Goal: Task Accomplishment & Management: Use online tool/utility

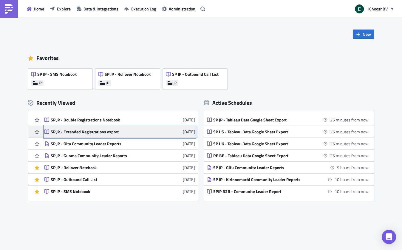
click at [89, 132] on div "SP JP - Extended Registrations export" at bounding box center [103, 131] width 104 height 5
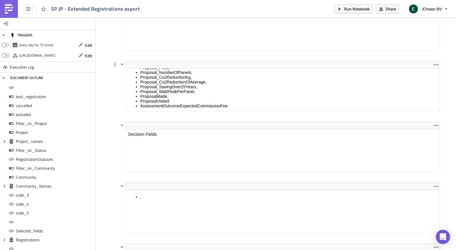
scroll to position [57, 0]
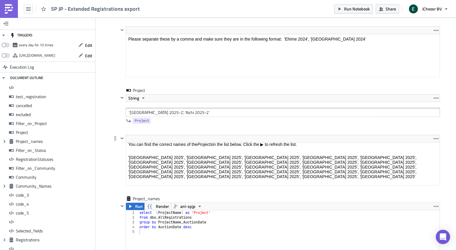
scroll to position [2, 0]
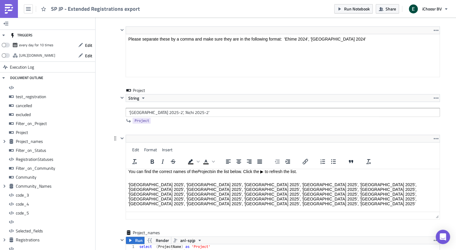
click at [195, 167] on html "You can find the correct names of the Projects in the list below. Click the ▶ t…" at bounding box center [283, 194] width 314 height 55
click at [157, 108] on input "'[GEOGRAPHIC_DATA] 2025-2', 'Aichi 2025-2'" at bounding box center [283, 112] width 314 height 9
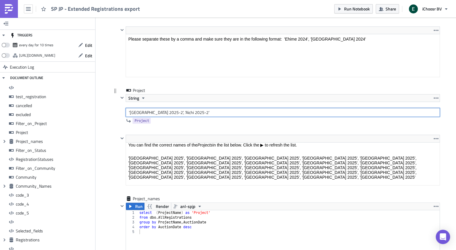
click at [157, 108] on input "'[GEOGRAPHIC_DATA] 2025-2', 'Aichi 2025-2'" at bounding box center [283, 112] width 314 height 9
click at [142, 108] on input "'[GEOGRAPHIC_DATA] 2025-2', 'Aichi 2025-2'" at bounding box center [283, 112] width 314 height 9
drag, startPoint x: 159, startPoint y: 107, endPoint x: 130, endPoint y: 107, distance: 28.4
click at [130, 108] on input "'[GEOGRAPHIC_DATA] 2025-2', 'Aichi 2025-2'" at bounding box center [283, 112] width 314 height 9
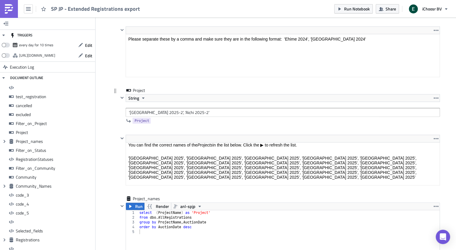
click at [114, 107] on div "Project String '[GEOGRAPHIC_DATA] 2025-2', 'Aichi 2025-2' Project" at bounding box center [276, 110] width 328 height 47
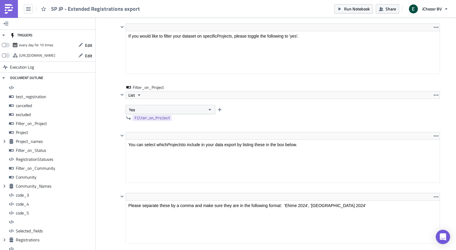
scroll to position [1156, 0]
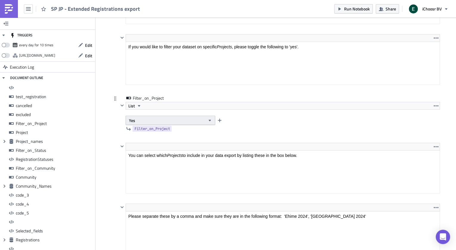
click at [144, 116] on button "Yes" at bounding box center [171, 120] width 90 height 9
click at [141, 134] on div "No" at bounding box center [154, 136] width 50 height 6
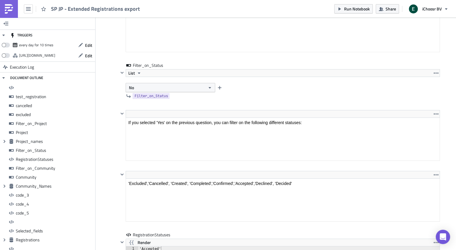
scroll to position [1756, 0]
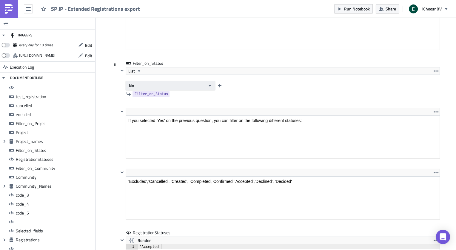
click at [170, 81] on button "No" at bounding box center [171, 85] width 90 height 9
click at [156, 88] on div "Yes" at bounding box center [154, 89] width 50 height 6
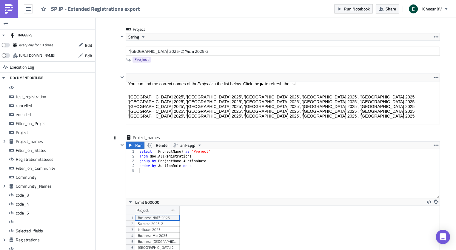
scroll to position [1403, 0]
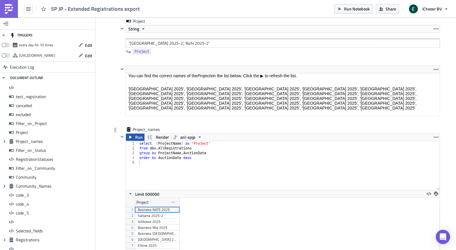
click at [134, 134] on button "Run" at bounding box center [135, 137] width 19 height 7
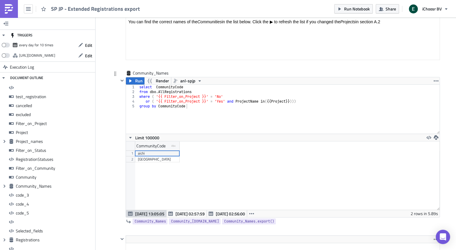
scroll to position [2333, 0]
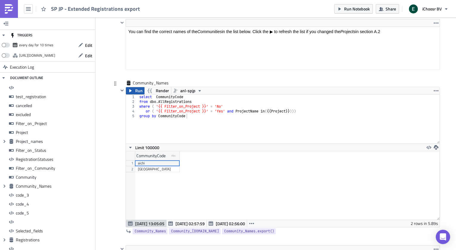
click at [135, 87] on span "Run" at bounding box center [138, 90] width 7 height 7
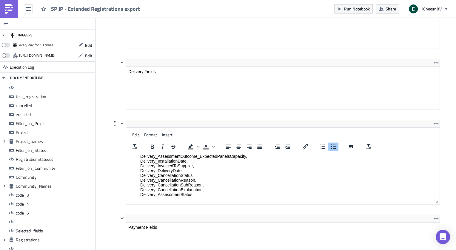
scroll to position [0, 0]
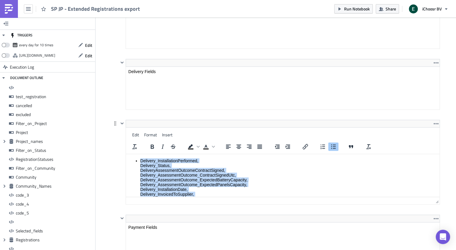
drag, startPoint x: 140, startPoint y: 176, endPoint x: 156, endPoint y: 156, distance: 25.6
click at [156, 156] on html "Delivery_InstallationPerformed, Delivery_Status, DeliveryAssessmentOutcomeContr…" at bounding box center [283, 225] width 314 height 142
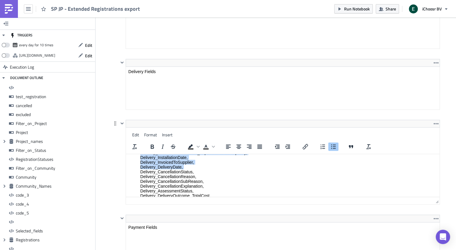
scroll to position [34, 0]
click at [140, 170] on li "Delivery_InstallationPerformed, Delivery_Status, DeliveryAssessmentOutcomeContr…" at bounding box center [288, 191] width 297 height 134
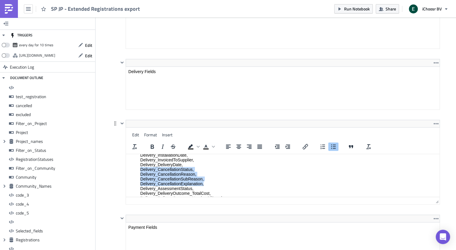
drag, startPoint x: 140, startPoint y: 170, endPoint x: 211, endPoint y: 184, distance: 72.4
click at [211, 184] on li "Delivery_InstallationPerformed, Delivery_Status, DeliveryAssessmentOutcomeContr…" at bounding box center [288, 191] width 297 height 134
copy li "Delivery_CancellationStatus, Delivery_CancellationReason, Delivery_Cancellation…"
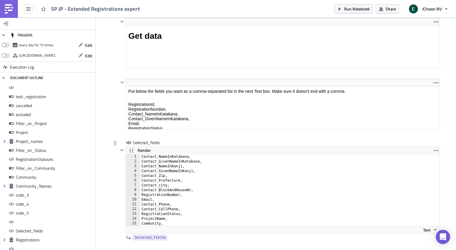
scroll to position [4699, 0]
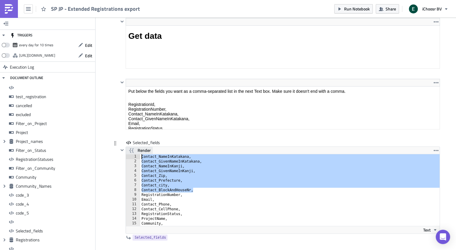
drag, startPoint x: 195, startPoint y: 169, endPoint x: 138, endPoint y: 127, distance: 70.5
click at [138, 147] on div "Render Contact_BlockAndHouseNr, 1 2 3 4 5 6 7 8 9 [PHONE_NUMBER] 16 Contact_Nam…" at bounding box center [283, 190] width 314 height 87
type textarea "Contact_NameInKatakana, Contact_GivenNameInKatakana,"
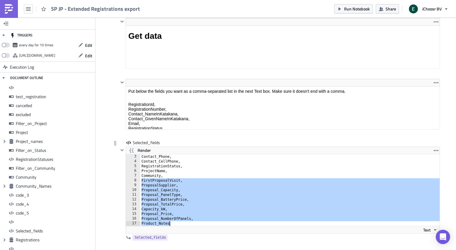
scroll to position [10, 0]
drag, startPoint x: 142, startPoint y: 170, endPoint x: 186, endPoint y: 213, distance: 61.9
click at [186, 213] on div "Selected_fields Render RegistrationNumber, 3 4 5 6 7 8 9 [PHONE_NUMBER] 16 17 C…" at bounding box center [280, 191] width 322 height 103
paste textarea "Delivery_CancellationExplanation,"
type textarea "Delivery_CancellationExplanation,"
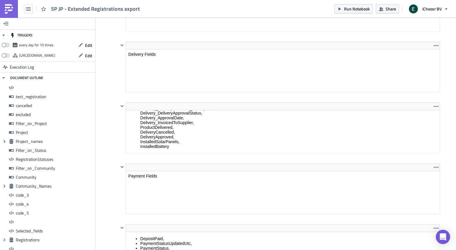
scroll to position [3432, 0]
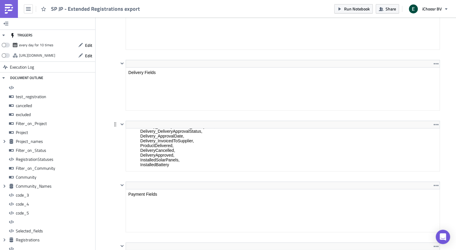
click at [148, 125] on html "Delivery_InstallationPerformed, Delivery_Status, DeliveryAssessmentOutcomeContr…" at bounding box center [283, 100] width 314 height 142
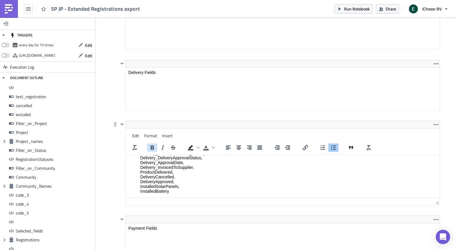
click at [148, 144] on button "Bold" at bounding box center [152, 148] width 10 height 8
click at [151, 179] on li "Delivery_InstallationPerformed, Delivery_Status, DeliveryAssessmentOutcomeContr…" at bounding box center [288, 127] width 297 height 134
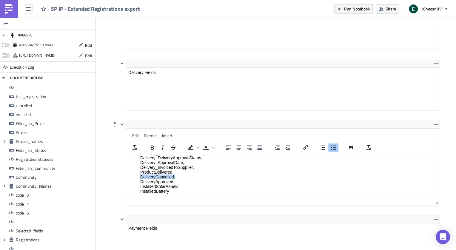
copy li "DeliveryCancelled,"
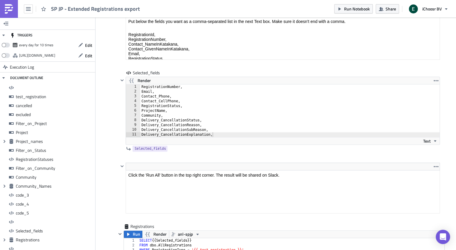
scroll to position [4702, 0]
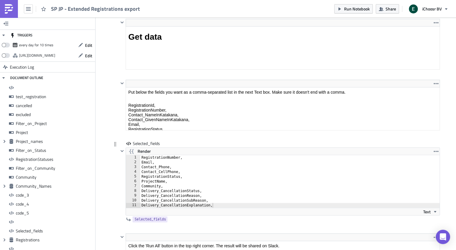
click at [226, 185] on div "RegistrationNumber, Email, Contact_Phone, Contact_CellPhone, RegistrationStatus…" at bounding box center [289, 186] width 299 height 62
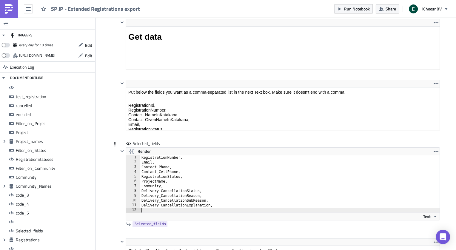
paste textarea "DeliveryCancelled,"
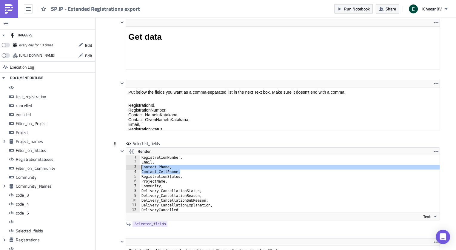
drag, startPoint x: 188, startPoint y: 151, endPoint x: 138, endPoint y: 146, distance: 50.4
click at [138, 155] on div "DeliveryCancelled 1 2 3 4 5 6 7 8 9 10 11 12 RegistrationNumber, Email, Contact…" at bounding box center [283, 183] width 314 height 57
type textarea "Contact_Phone, Contact_CellPhone,"
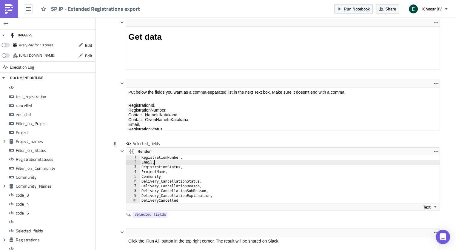
click at [147, 155] on div "RegistrationNumber, Email, RegistrationStatus, ProjectName, Community, Delivery…" at bounding box center [289, 183] width 299 height 57
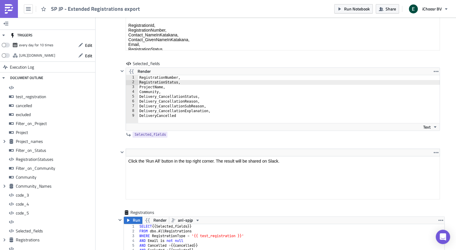
scroll to position [4795, 0]
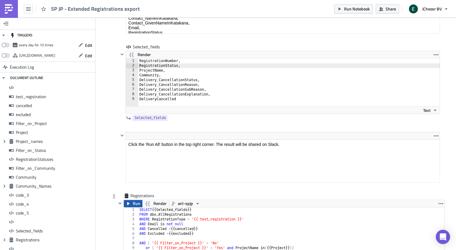
click at [134, 200] on span "Run" at bounding box center [136, 203] width 7 height 7
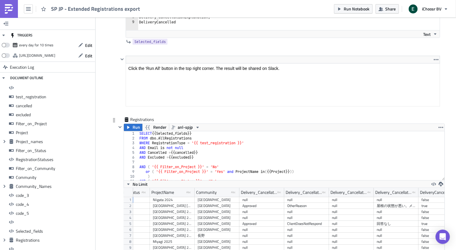
scroll to position [0, 37]
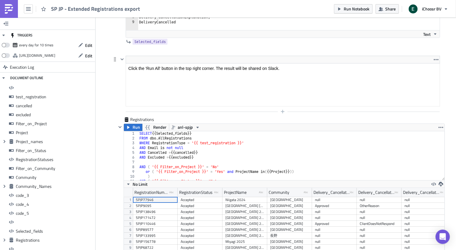
click at [295, 115] on div at bounding box center [280, 111] width 322 height 7
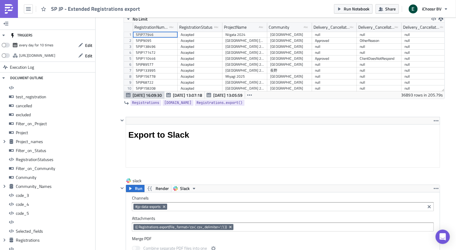
click at [247, 62] on div "[GEOGRAPHIC_DATA] 2024" at bounding box center [244, 59] width 39 height 6
click at [158, 62] on div "SPJP110446" at bounding box center [155, 59] width 39 height 6
click at [378, 32] on div "Delivery_CancellationReason" at bounding box center [376, 27] width 36 height 9
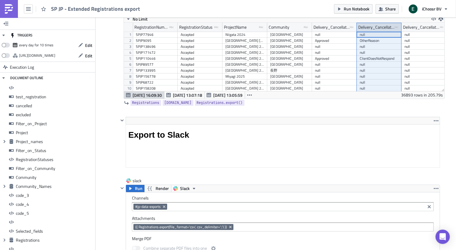
click at [368, 31] on div "Delivery_CancellationReason" at bounding box center [376, 27] width 36 height 9
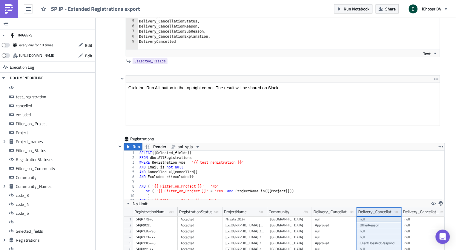
scroll to position [4856, 0]
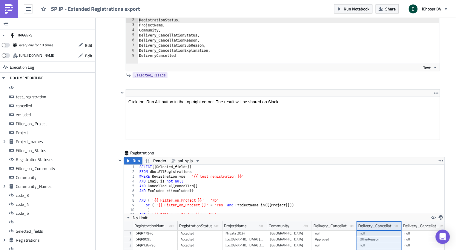
click at [179, 39] on div "RegistrationNumber, RegistrationStatus, ProjectName, Community, Delivery_Cancel…" at bounding box center [289, 43] width 302 height 61
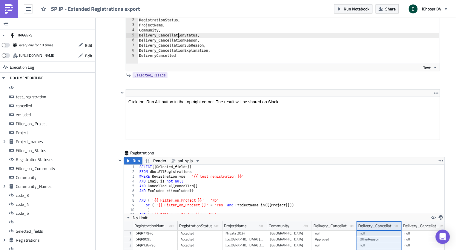
click at [179, 39] on div "RegistrationNumber, RegistrationStatus, ProjectName, Community, Delivery_Cancel…" at bounding box center [289, 43] width 302 height 61
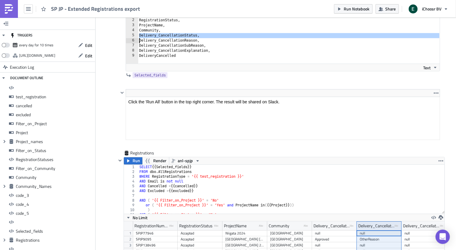
click at [179, 39] on div "RegistrationNumber, RegistrationStatus, ProjectName, Community, Delivery_Cancel…" at bounding box center [289, 43] width 302 height 61
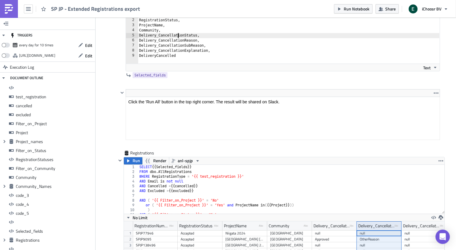
click at [179, 39] on div "RegistrationNumber, RegistrationStatus, ProjectName, Community, Delivery_Cancel…" at bounding box center [289, 43] width 302 height 61
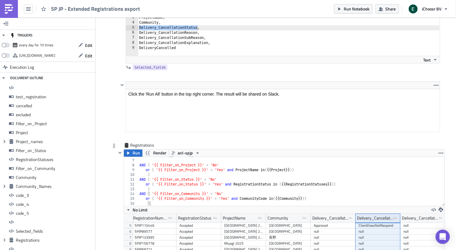
scroll to position [4786, 0]
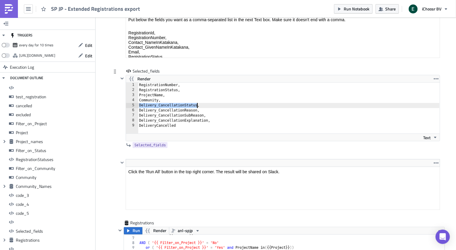
click at [159, 107] on div "RegistrationNumber, RegistrationStatus, ProjectName, Community, Delivery_Cancel…" at bounding box center [289, 113] width 302 height 61
click at [159, 110] on div "RegistrationNumber, RegistrationStatus, ProjectName, Community, Delivery_Cancel…" at bounding box center [289, 113] width 302 height 61
click at [160, 126] on div "RegistrationNumber, RegistrationStatus, ProjectName, Community, Delivery_Cancel…" at bounding box center [289, 113] width 302 height 61
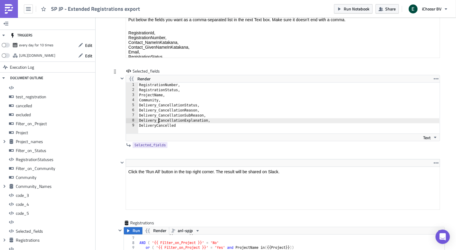
click at [184, 131] on div "RegistrationNumber, RegistrationStatus, ProjectName, Community, Delivery_Cancel…" at bounding box center [289, 113] width 302 height 61
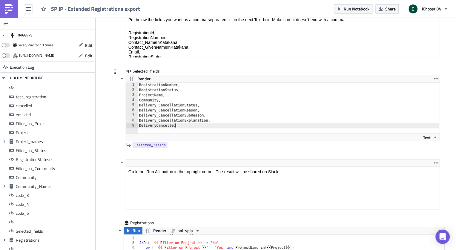
type textarea "DeliveryCancelled,"
paste textarea "consumerCancellationMailSent"
drag, startPoint x: 159, startPoint y: 130, endPoint x: 140, endPoint y: 130, distance: 18.8
click at [140, 130] on div "consumerCancellationMailSent 1 2 3 4 5 6 7 8 9 10 RegistrationNumber, Registrat…" at bounding box center [283, 108] width 314 height 51
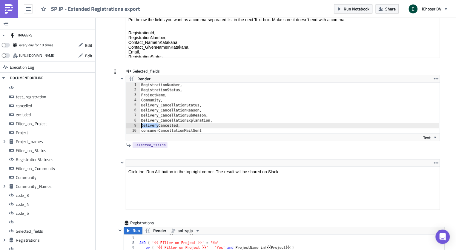
click at [142, 136] on div "RegistrationNumber, RegistrationStatus, ProjectName, Community, Delivery_Cancel…" at bounding box center [289, 113] width 299 height 61
paste textarea "Delivery"
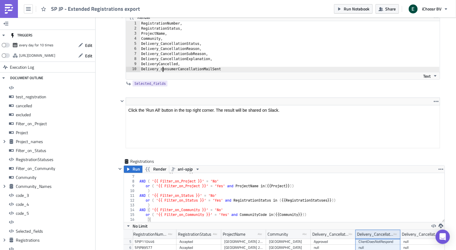
scroll to position [4858, 0]
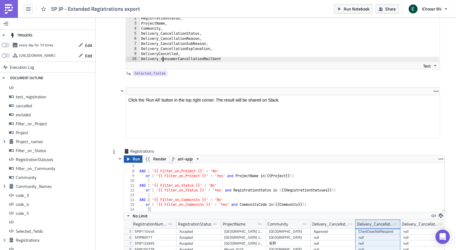
click at [132, 163] on button "Run" at bounding box center [133, 159] width 19 height 7
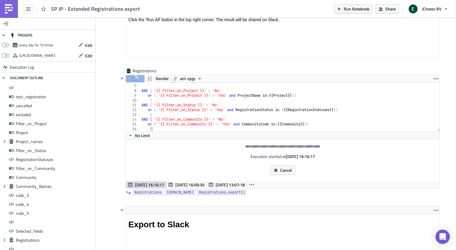
scroll to position [4940, 0]
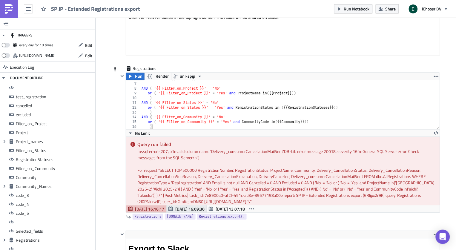
click at [195, 212] on span "[DATE] 16:09:30" at bounding box center [189, 209] width 29 height 6
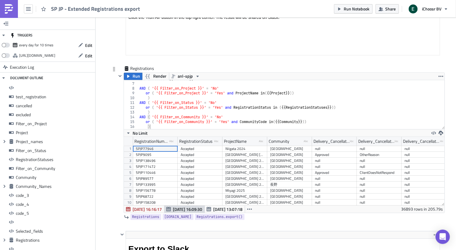
scroll to position [68, 321]
click at [369, 176] on div "ClientDoesNotRespond" at bounding box center [379, 173] width 39 height 6
click at [366, 176] on div "ClientDoesNotRespond" at bounding box center [379, 173] width 39 height 6
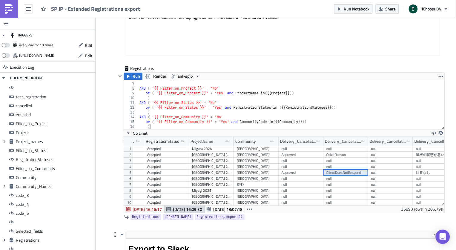
scroll to position [0, 0]
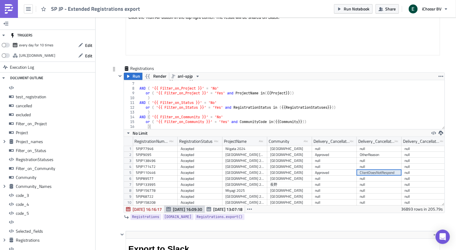
click at [328, 176] on div "Approved" at bounding box center [334, 173] width 39 height 6
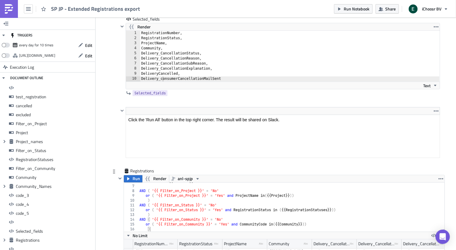
scroll to position [4837, 0]
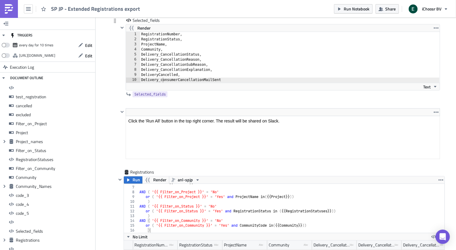
click at [178, 84] on div "RegistrationNumber, RegistrationStatus, ProjectName, Community, Delivery_Cancel…" at bounding box center [289, 62] width 299 height 61
click at [163, 86] on div "RegistrationNumber, RegistrationStatus, ProjectName, Community, Delivery_Cancel…" at bounding box center [289, 62] width 299 height 61
click at [113, 140] on div "<p>Click the 'Run All' button in the top right corner. The result will be share…" at bounding box center [276, 138] width 328 height 61
click at [135, 184] on span "Run" at bounding box center [136, 179] width 7 height 7
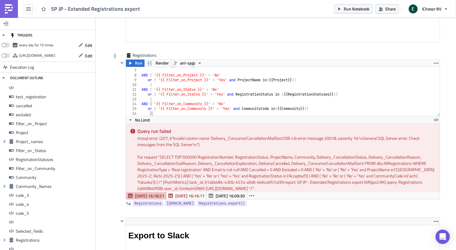
scroll to position [4973, 0]
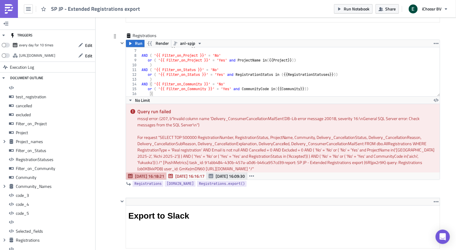
click at [225, 179] on span "[DATE] 16:09:30" at bounding box center [230, 176] width 29 height 6
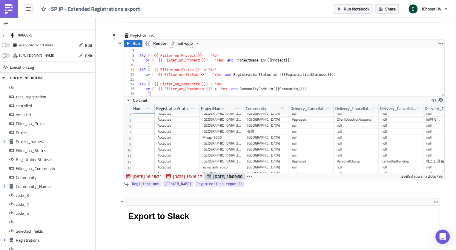
scroll to position [0, 32]
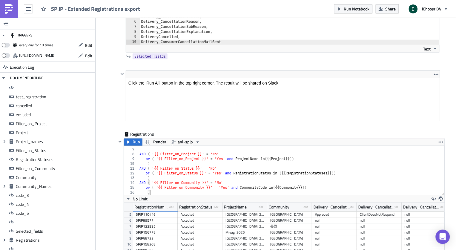
click at [161, 47] on div "RegistrationNumber, RegistrationStatus, ProjectName, Community, Delivery_Cancel…" at bounding box center [289, 24] width 299 height 61
drag, startPoint x: 161, startPoint y: 47, endPoint x: 225, endPoint y: 49, distance: 63.6
click at [225, 49] on div "RegistrationNumber, RegistrationStatus, ProjectName, Community, Delivery_Cancel…" at bounding box center [289, 24] width 299 height 61
paste textarea "approvalDate"
click at [163, 47] on div "RegistrationNumber, RegistrationStatus, ProjectName, Community, Delivery_Cancel…" at bounding box center [289, 24] width 299 height 61
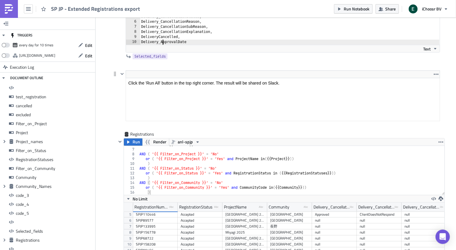
type textarea "Delivery_ApprovalDate"
click at [114, 75] on div at bounding box center [115, 73] width 7 height 7
click at [135, 146] on span "Run" at bounding box center [136, 142] width 7 height 7
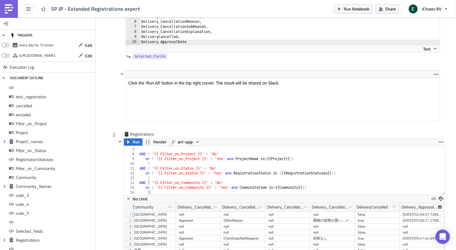
scroll to position [0, 136]
click at [402, 201] on icon "button" at bounding box center [441, 198] width 5 height 5
click at [402, 192] on div "XLSX" at bounding box center [417, 190] width 47 height 6
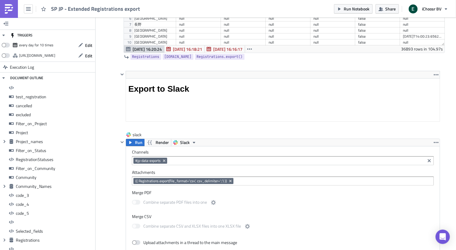
scroll to position [5149, 0]
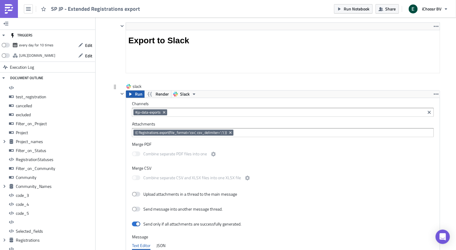
click at [137, 98] on span "Run" at bounding box center [138, 93] width 7 height 7
